Goal: Use online tool/utility

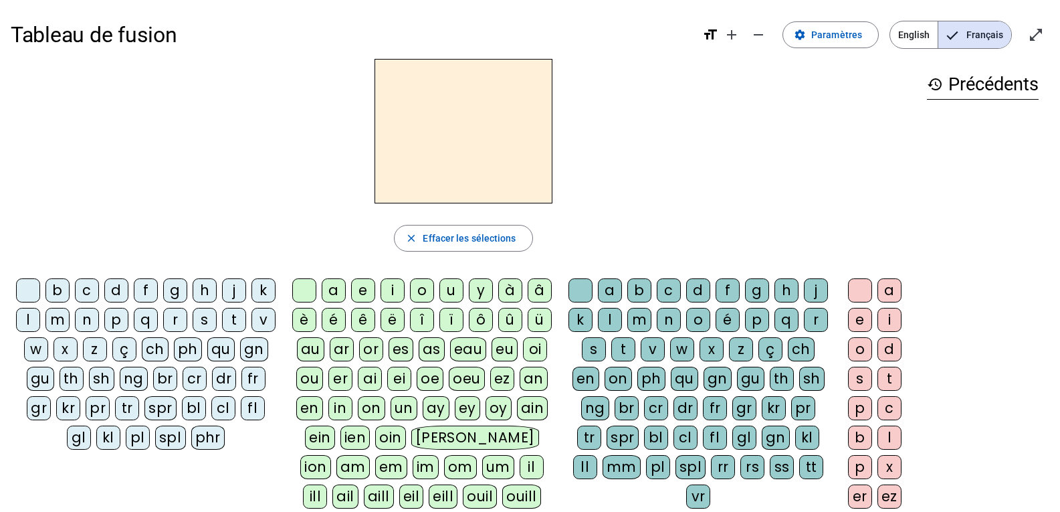
click at [70, 289] on div "b" at bounding box center [57, 290] width 24 height 24
click at [502, 494] on div "ouill" at bounding box center [521, 496] width 38 height 24
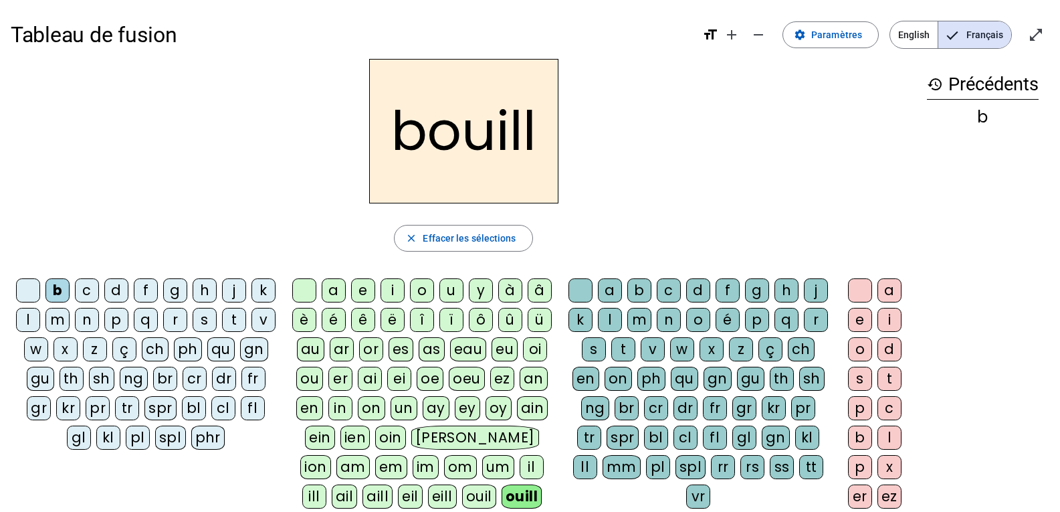
click at [858, 318] on div "e" at bounding box center [860, 320] width 24 height 24
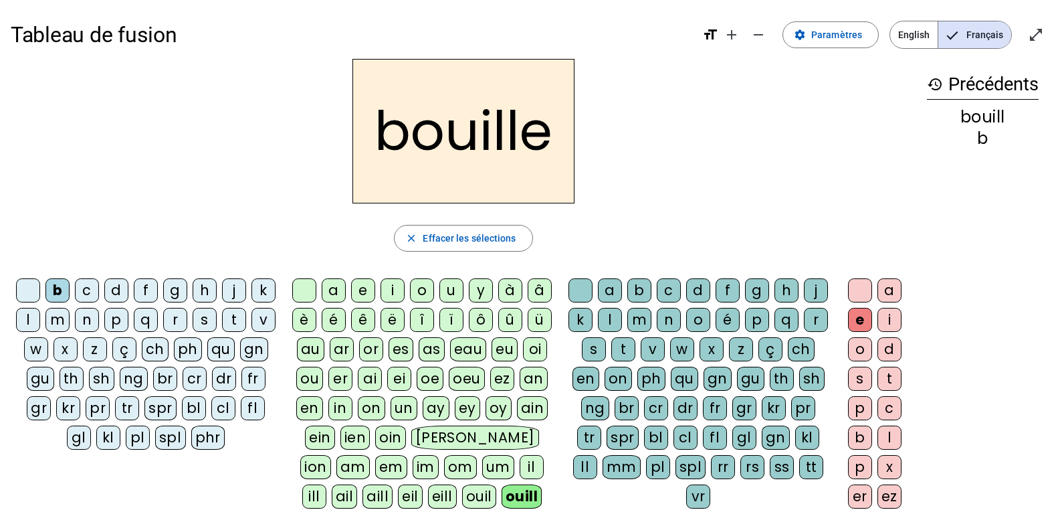
click at [99, 318] on div "n" at bounding box center [87, 320] width 24 height 24
click at [158, 290] on div "f" at bounding box center [146, 290] width 24 height 24
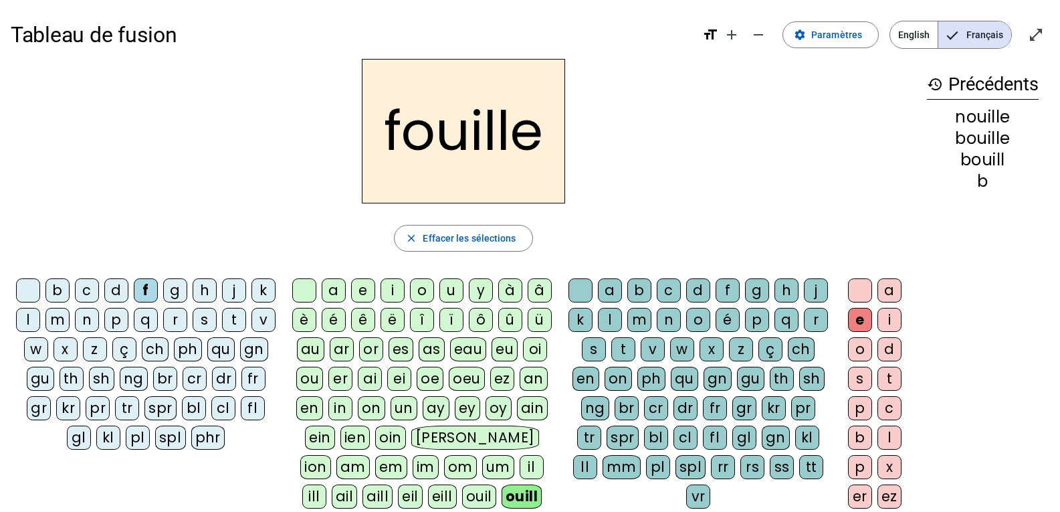
click at [70, 327] on div "m" at bounding box center [57, 320] width 24 height 24
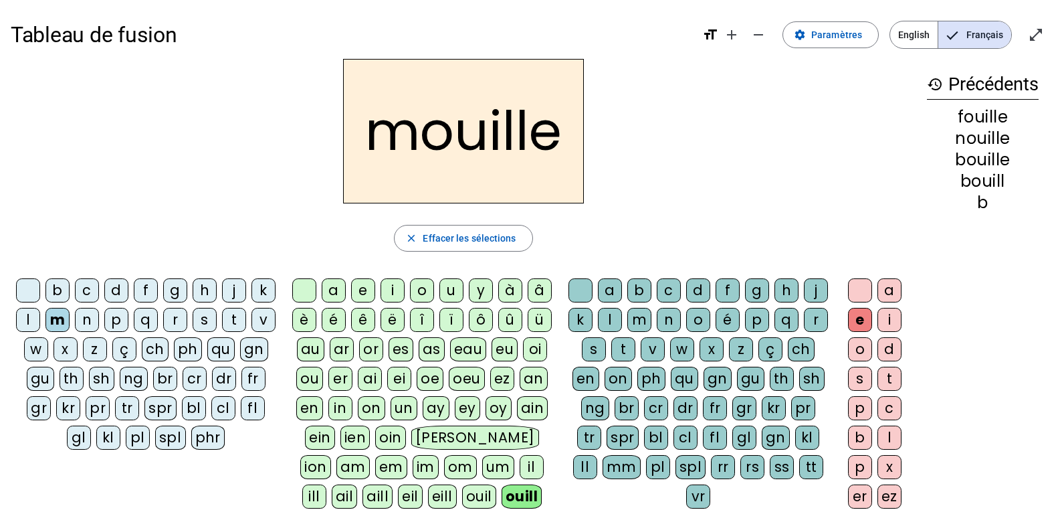
click at [856, 489] on div "er" at bounding box center [860, 496] width 24 height 24
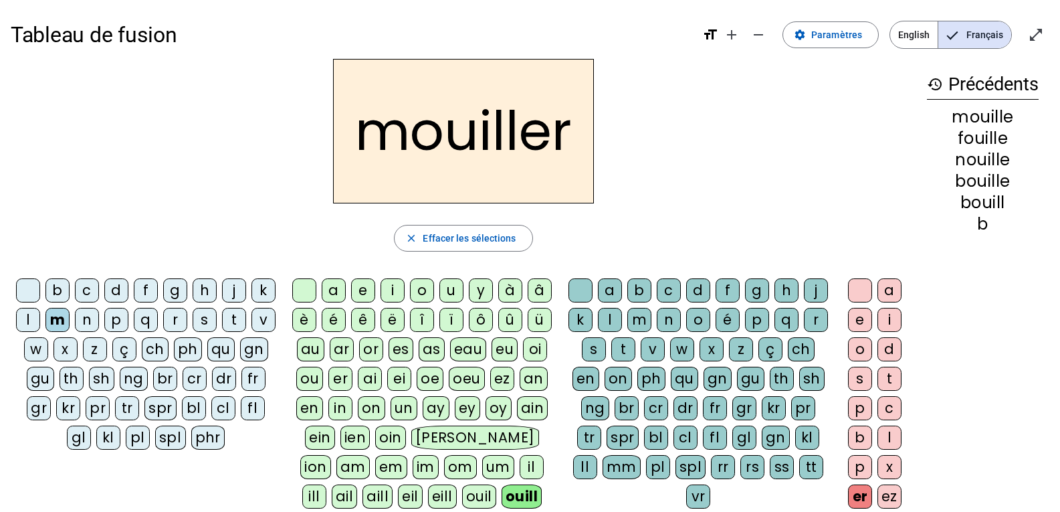
click at [158, 294] on div "f" at bounding box center [146, 290] width 24 height 24
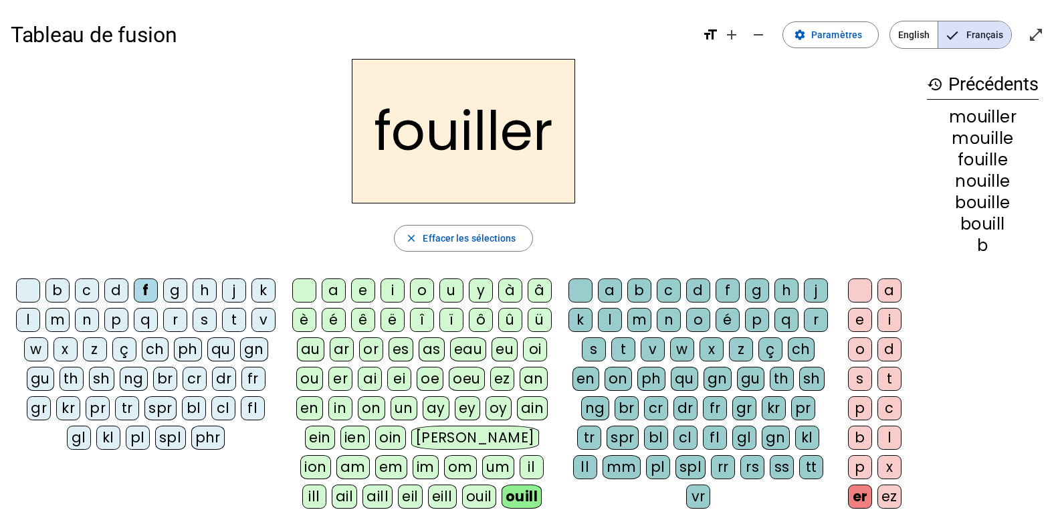
click at [127, 294] on div "d" at bounding box center [116, 290] width 24 height 24
